Goal: Ask a question

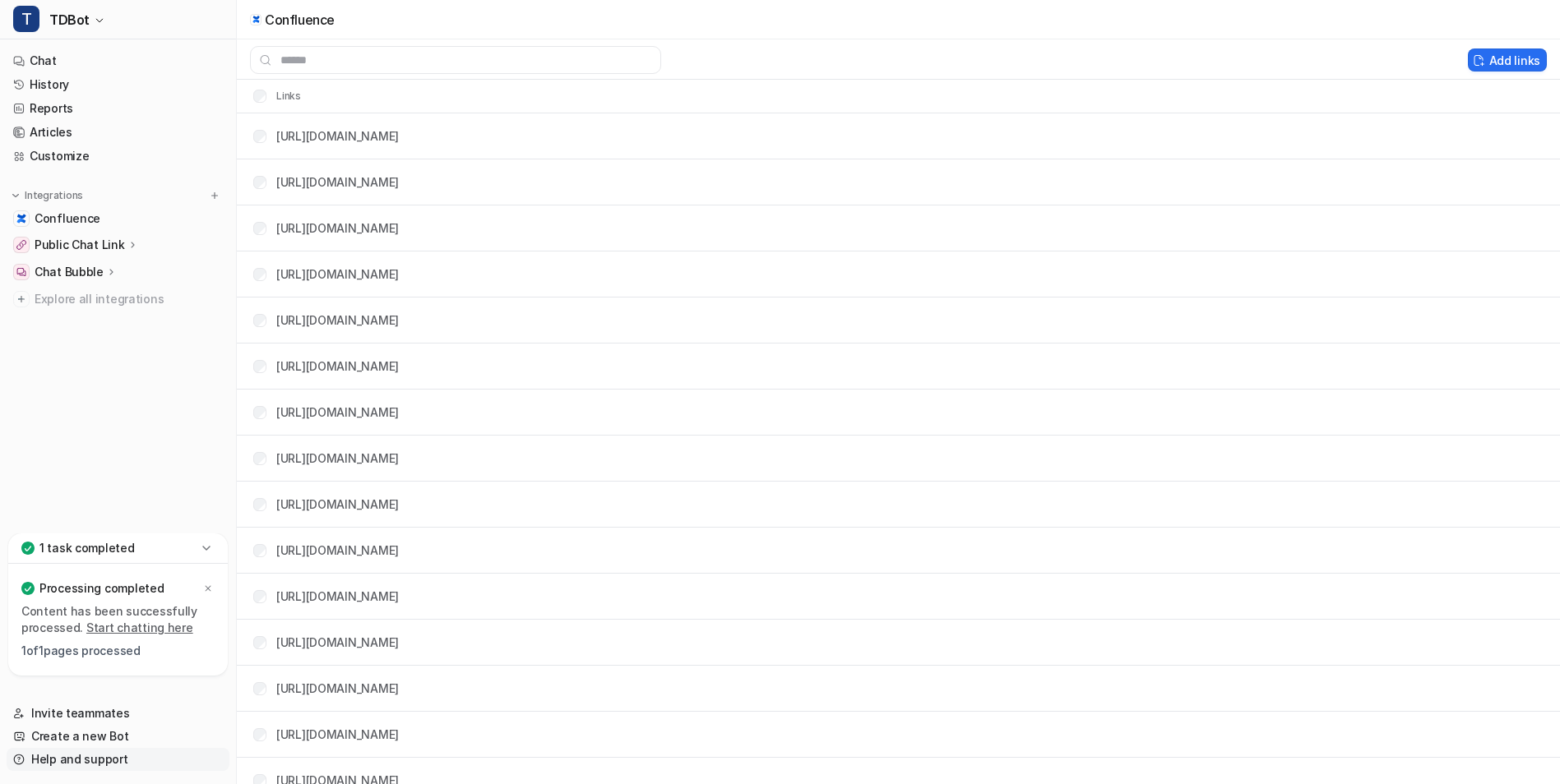
scroll to position [1337, 0]
click at [82, 757] on link "Help and support" at bounding box center [117, 759] width 222 height 23
click at [80, 760] on link "Help and support" at bounding box center [117, 759] width 222 height 23
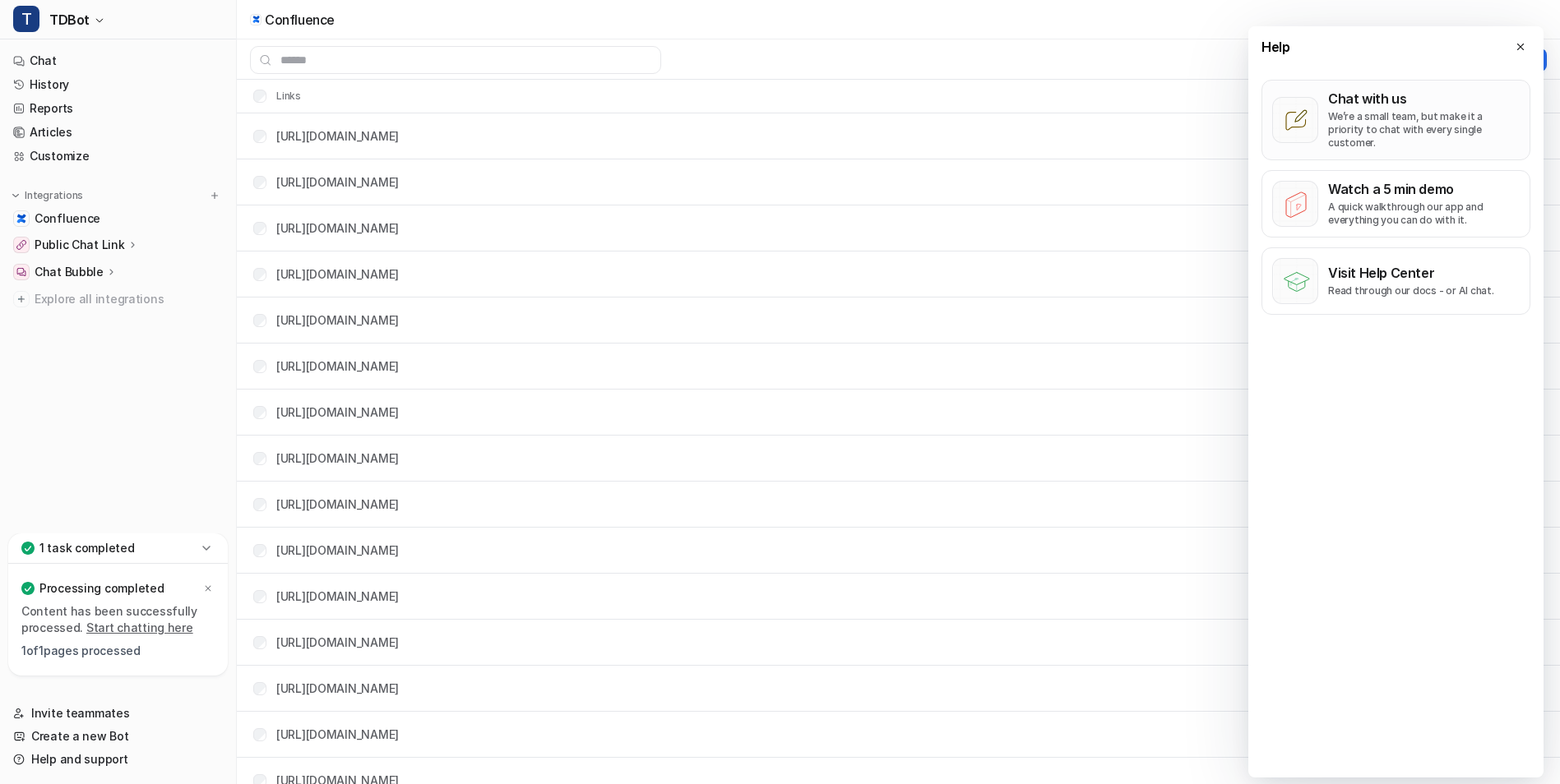
click at [1368, 118] on p "We’re a small team, but make it a priority to chat with every single customer." at bounding box center [1424, 129] width 191 height 40
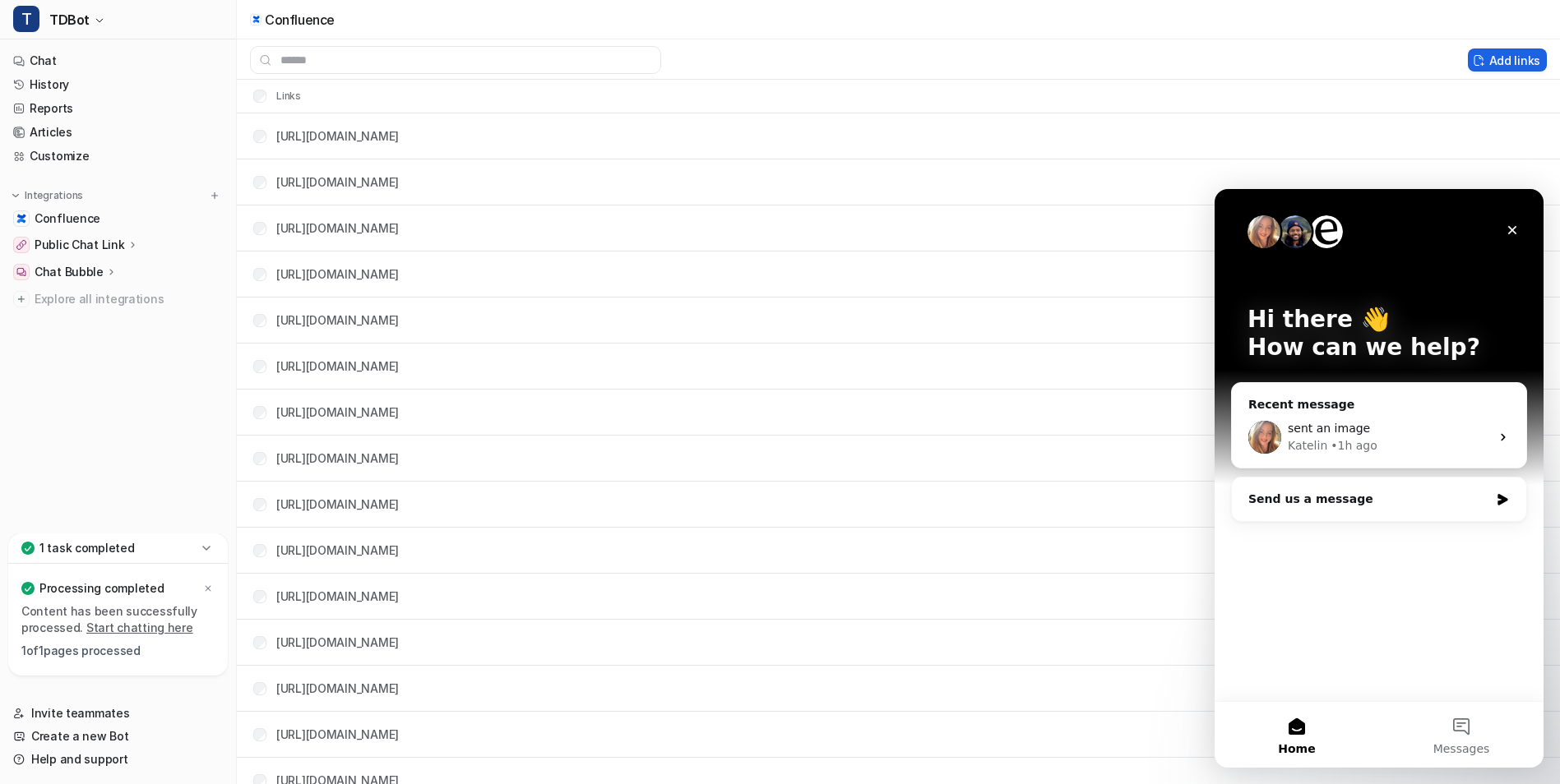
click at [1509, 57] on button "Add links" at bounding box center [1507, 60] width 79 height 23
click at [1387, 432] on div "sent an image" at bounding box center [1389, 428] width 202 height 17
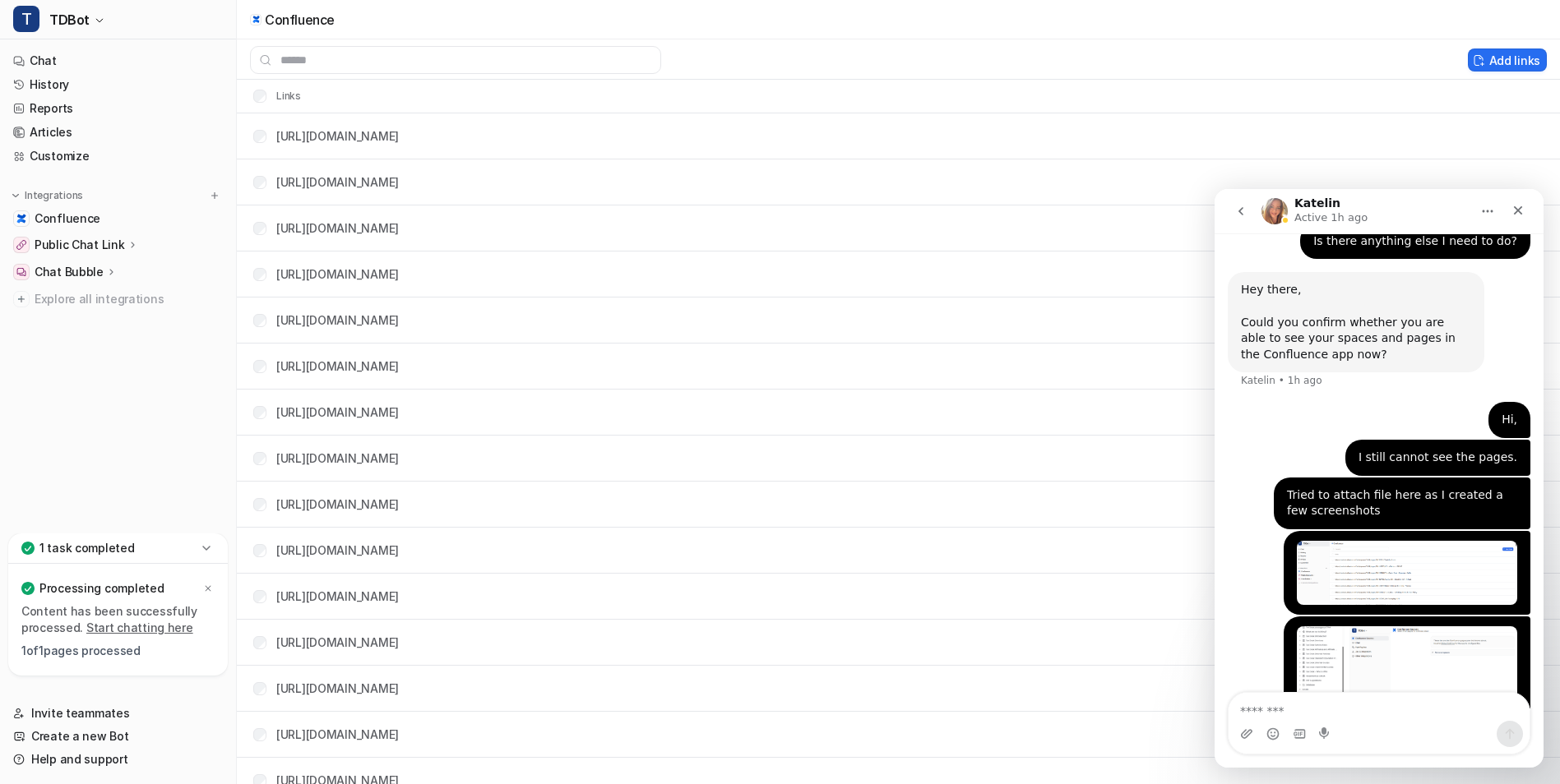
scroll to position [1337, 0]
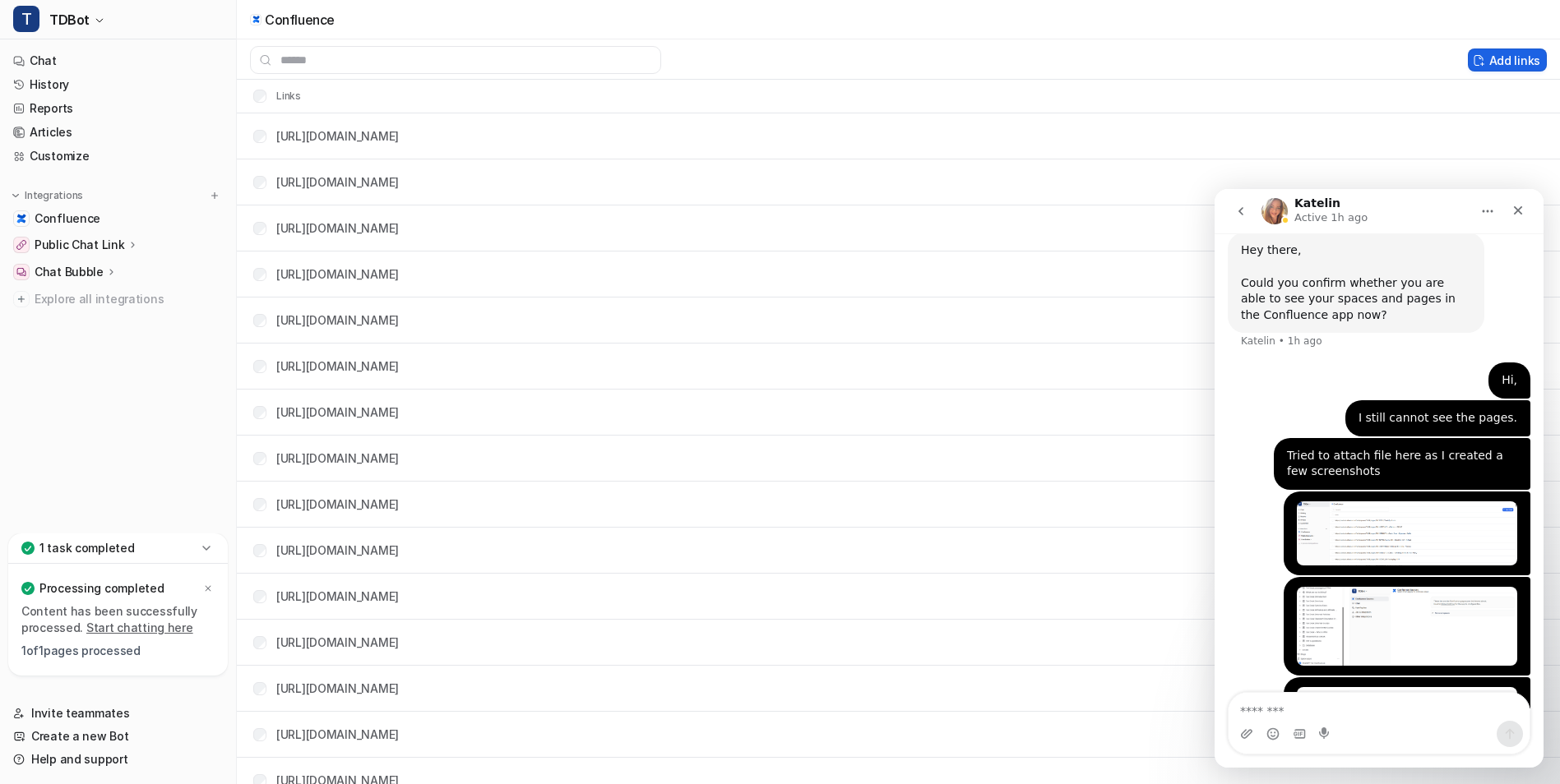
click at [1494, 57] on button "Add links" at bounding box center [1507, 60] width 79 height 23
